Goal: Task Accomplishment & Management: Use online tool/utility

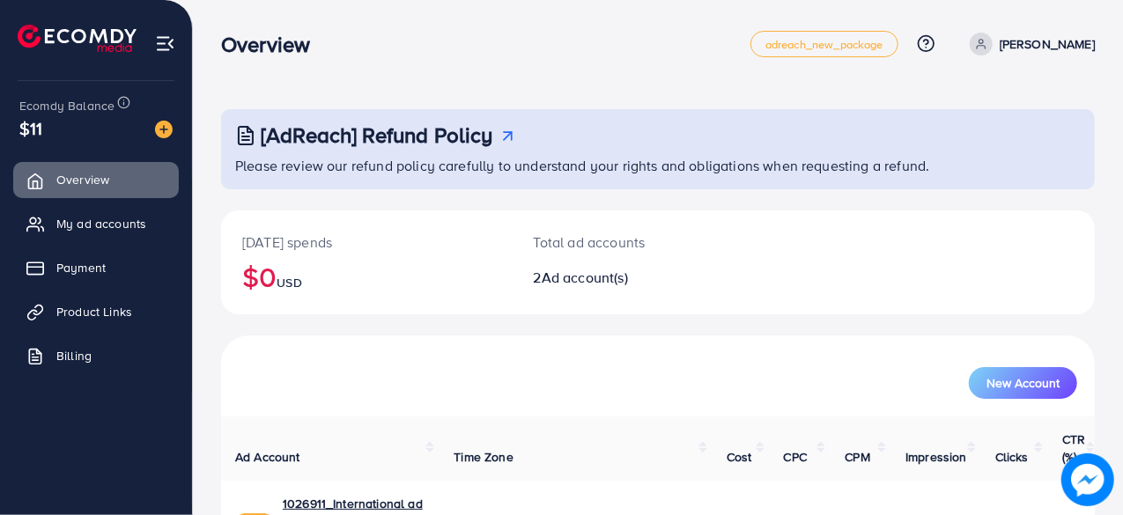
scroll to position [159, 0]
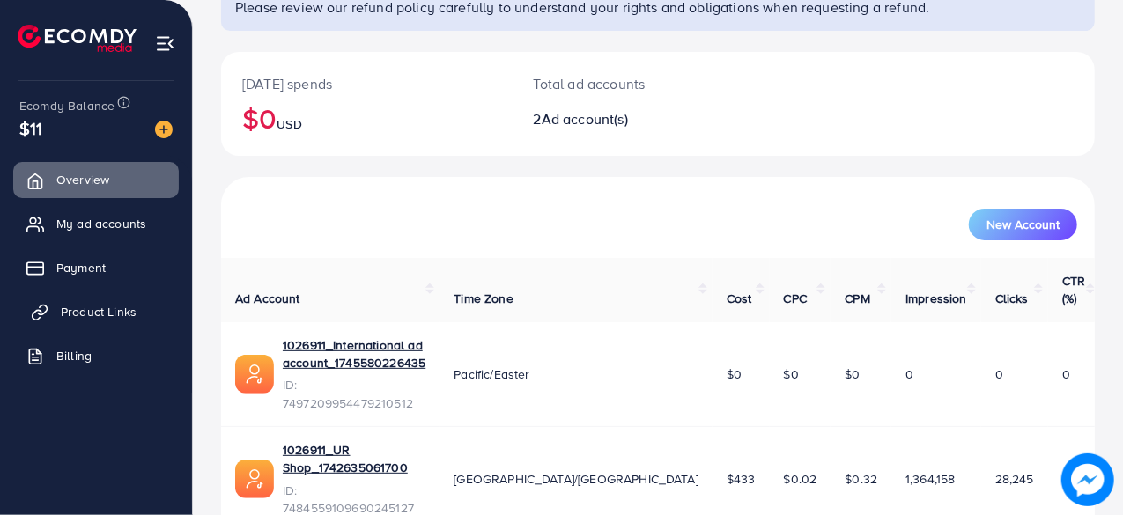
click at [88, 311] on span "Product Links" at bounding box center [99, 312] width 76 height 18
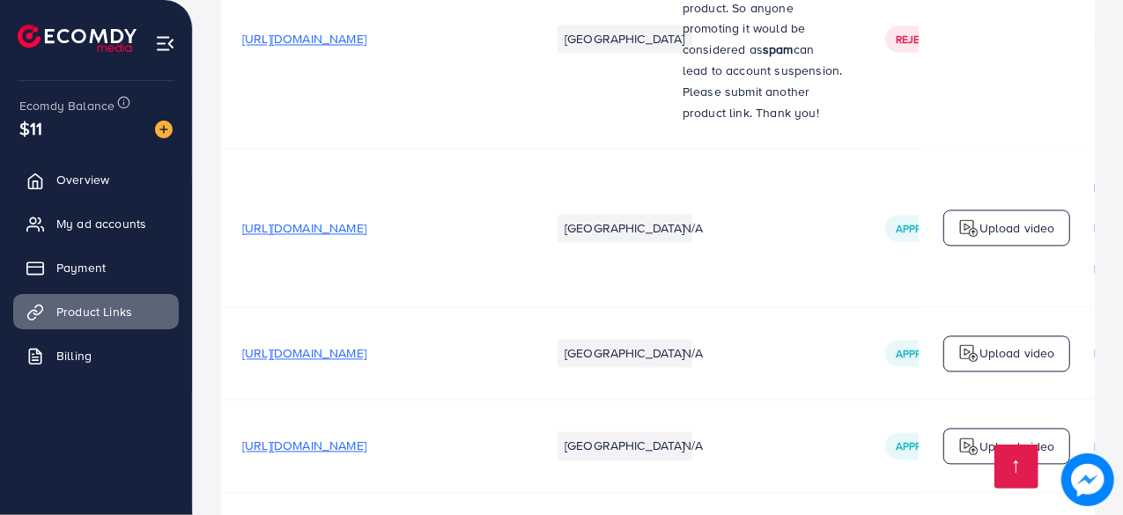
scroll to position [5640, 0]
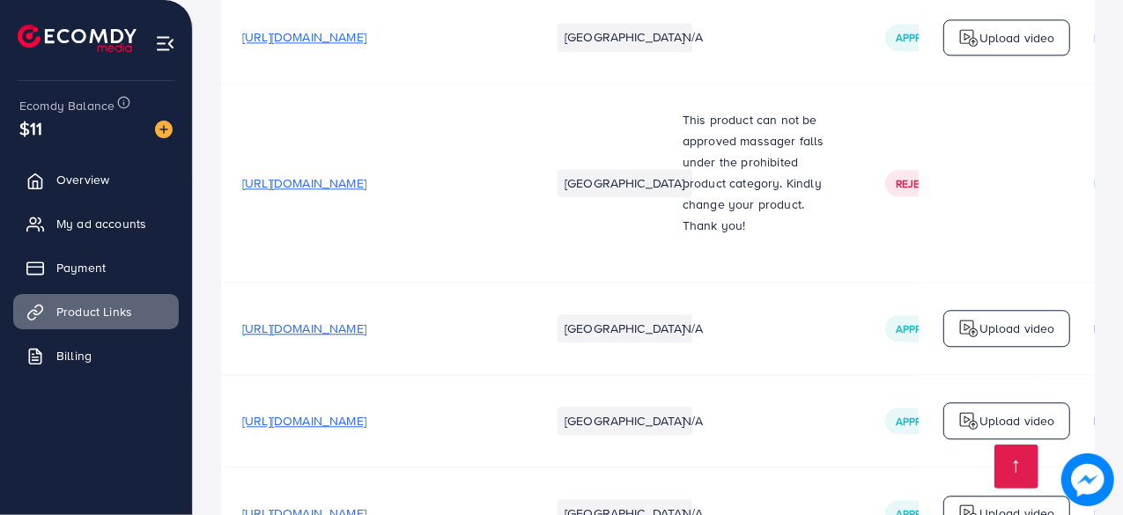
drag, startPoint x: 1121, startPoint y: 175, endPoint x: 1096, endPoint y: 390, distance: 216.4
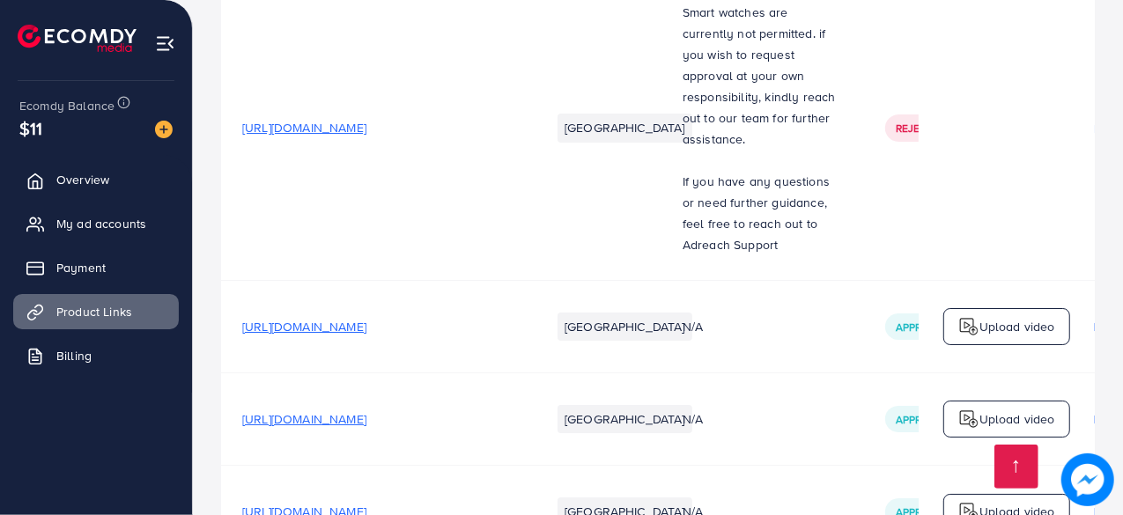
scroll to position [17012, 0]
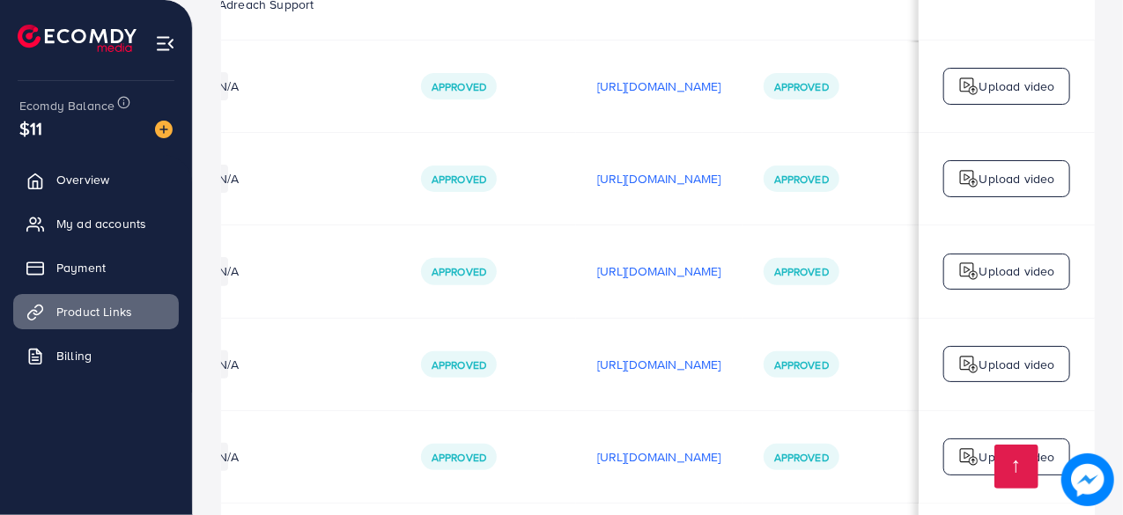
scroll to position [0, 613]
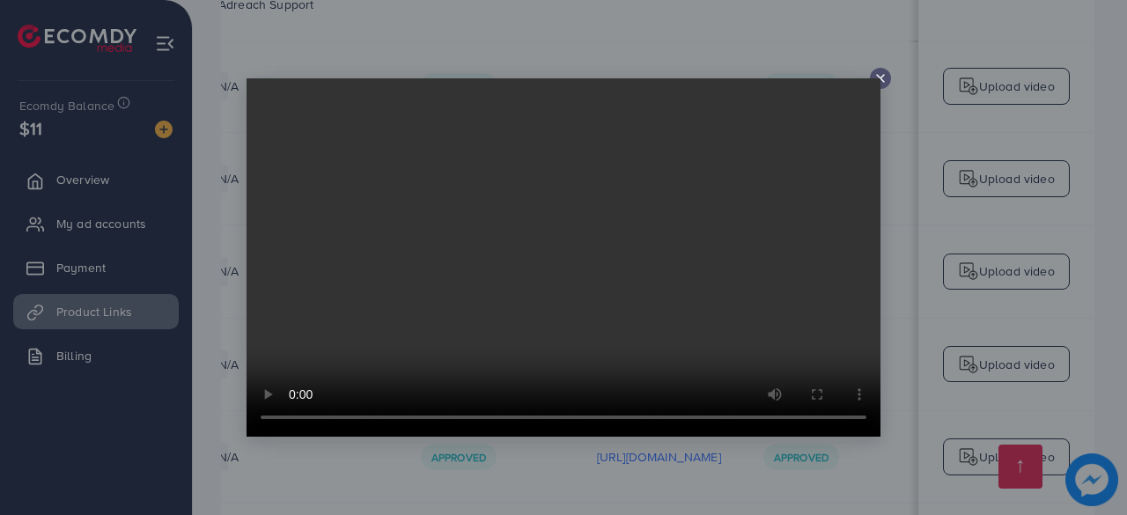
click at [885, 78] on icon at bounding box center [881, 78] width 14 height 14
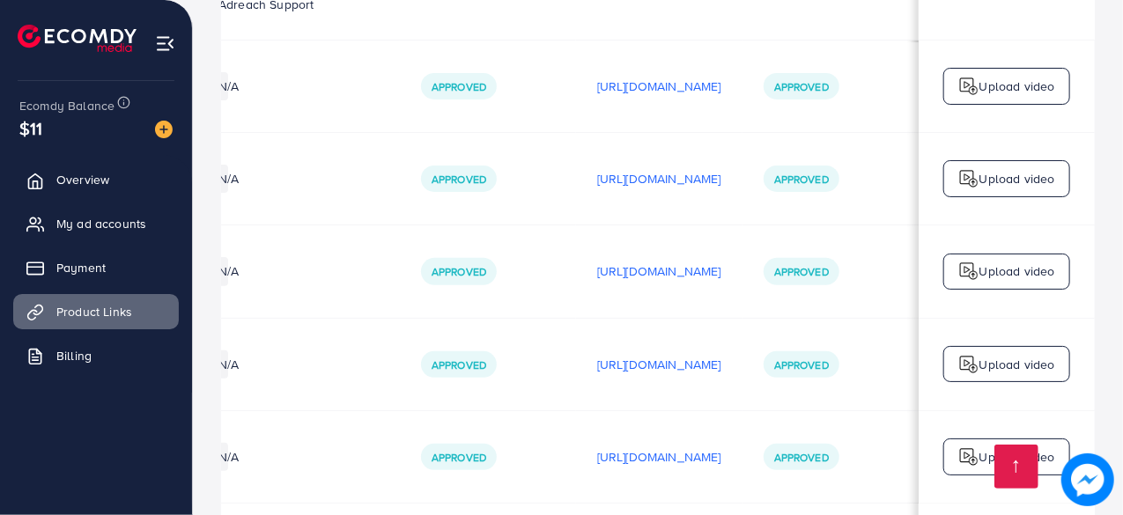
scroll to position [0, 609]
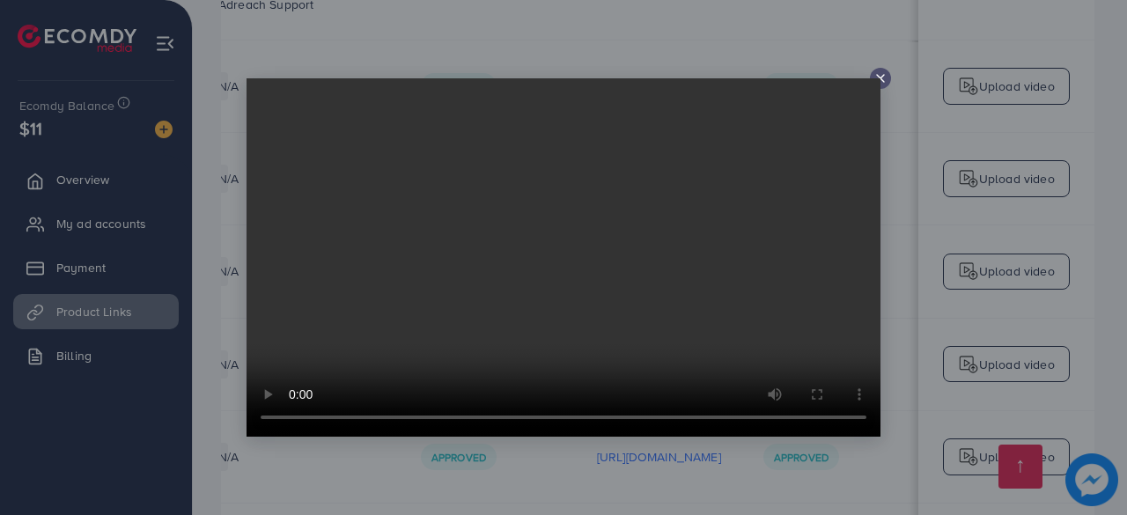
click at [883, 77] on line at bounding box center [880, 78] width 7 height 7
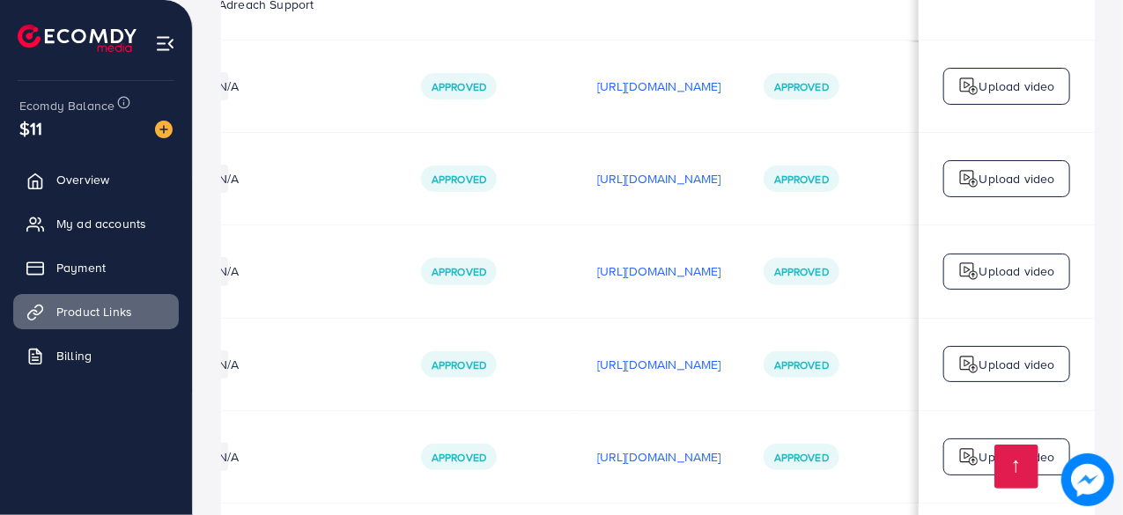
scroll to position [0, 0]
